Goal: Task Accomplishment & Management: Use online tool/utility

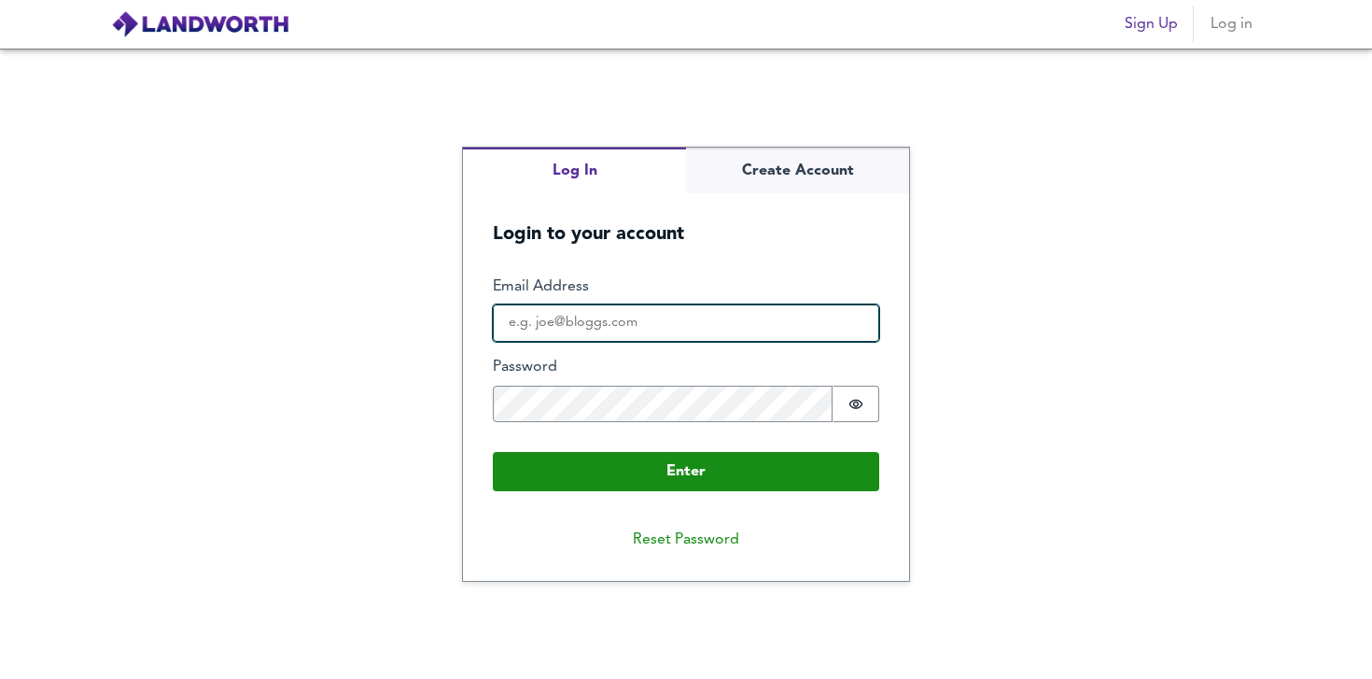
type input "[EMAIL_ADDRESS][DOMAIN_NAME]"
click at [719, 321] on input "[EMAIL_ADDRESS][DOMAIN_NAME]" at bounding box center [686, 322] width 387 height 37
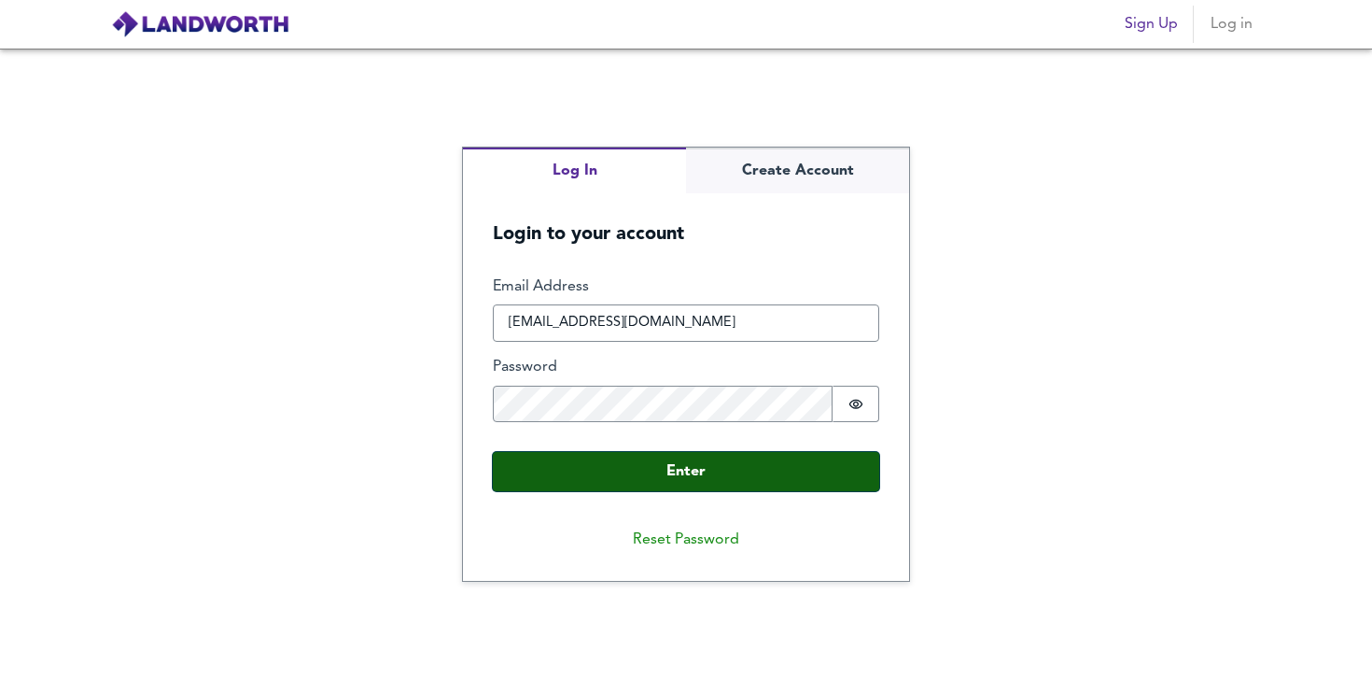
click at [605, 485] on button "Enter" at bounding box center [686, 471] width 387 height 39
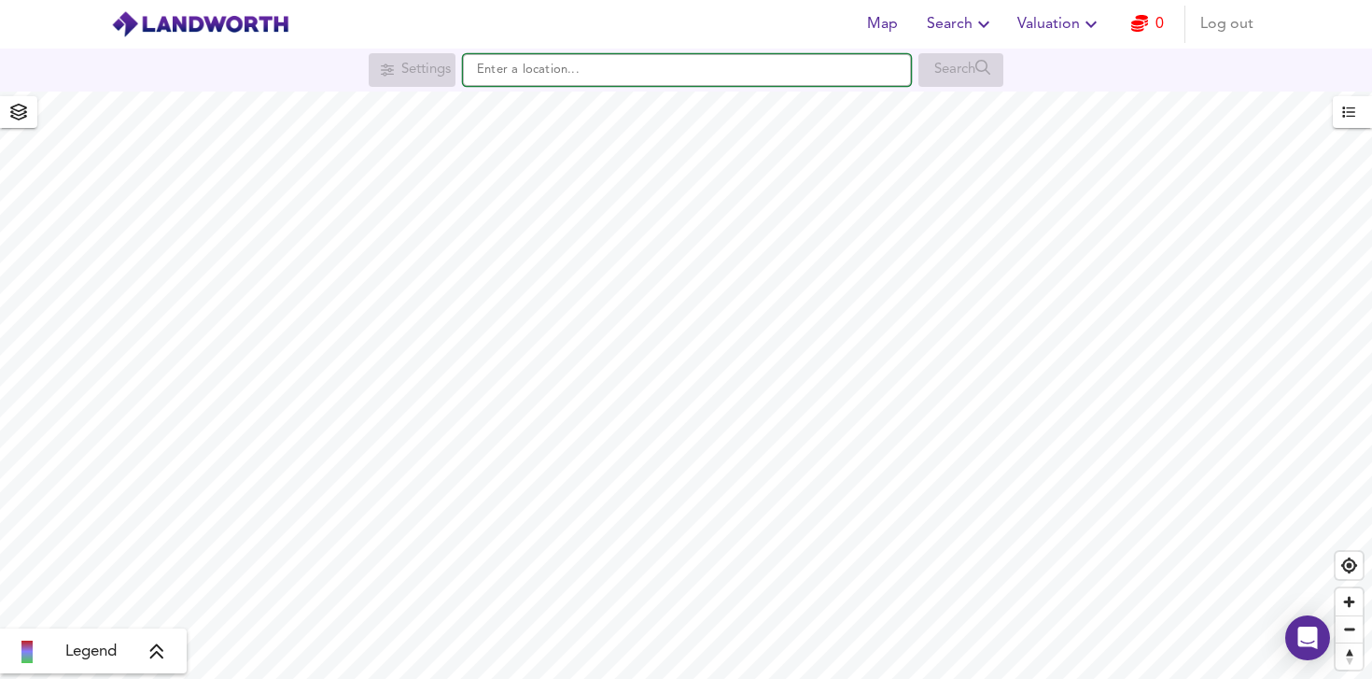
click at [675, 74] on input "text" at bounding box center [687, 70] width 448 height 32
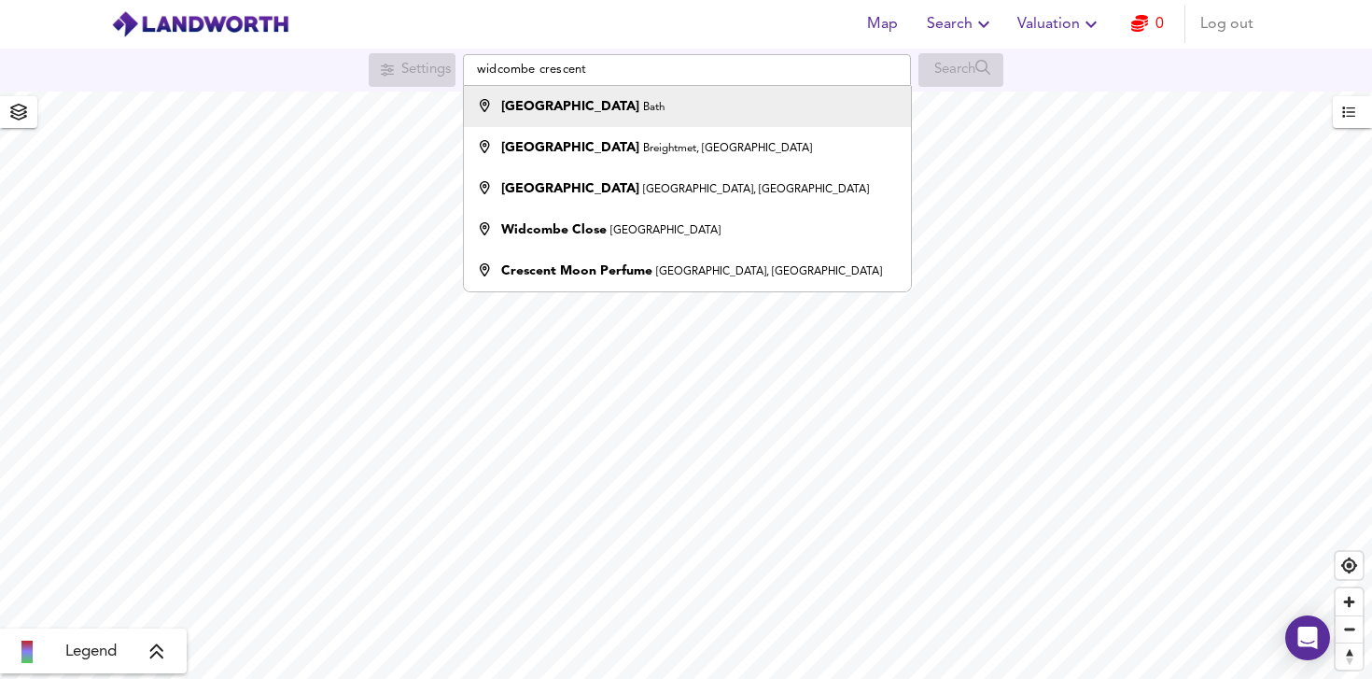
click at [672, 100] on div "[GEOGRAPHIC_DATA]" at bounding box center [683, 106] width 429 height 19
type input "[GEOGRAPHIC_DATA], [GEOGRAPHIC_DATA]"
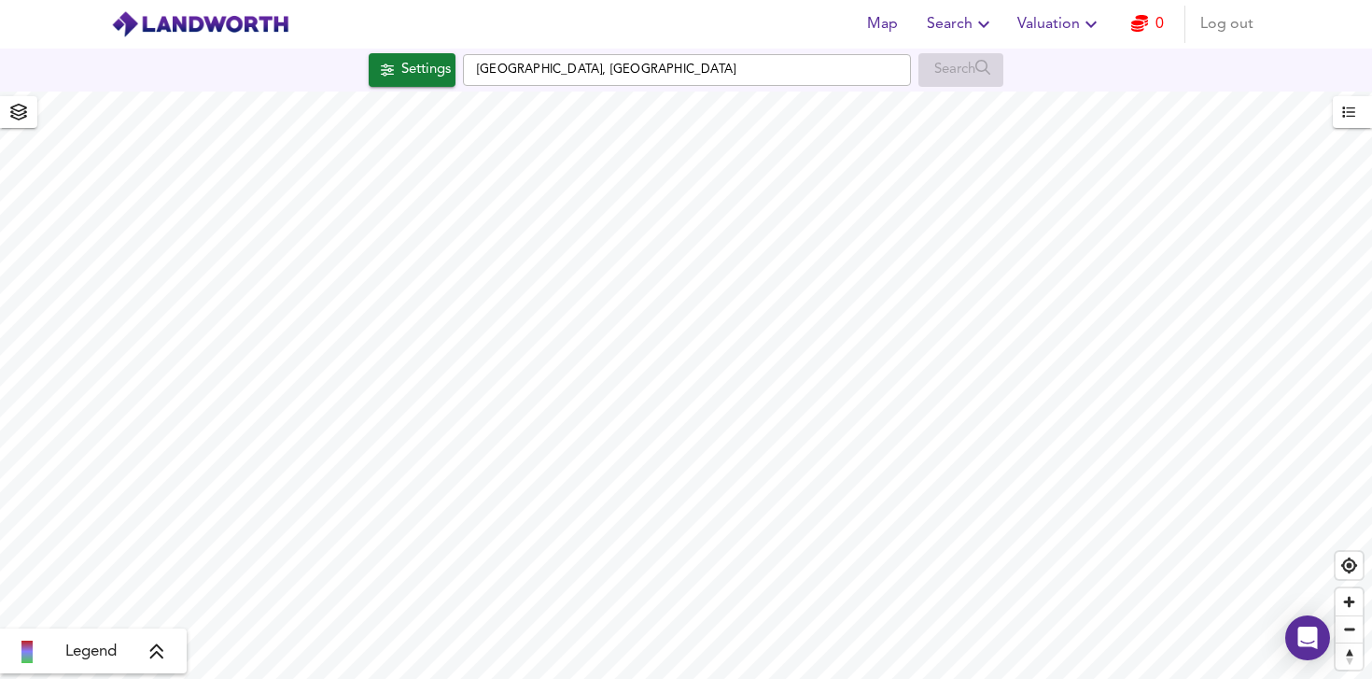
checkbox input "false"
checkbox input "true"
